Goal: Find specific page/section: Find specific page/section

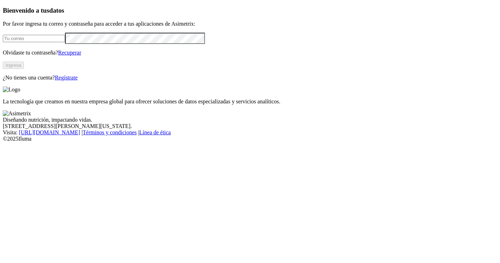
type input "[PERSON_NAME][EMAIL_ADDRESS][PERSON_NAME][DOMAIN_NAME]"
click at [24, 69] on button "Ingresa" at bounding box center [13, 65] width 21 height 7
